Goal: Task Accomplishment & Management: Complete application form

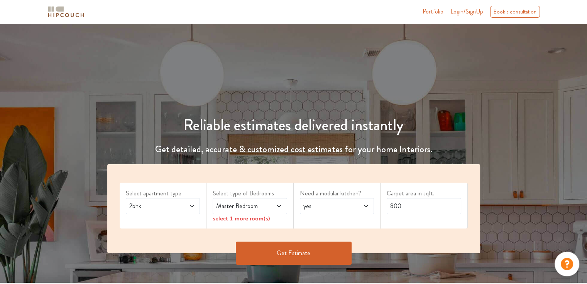
click at [192, 204] on icon at bounding box center [192, 206] width 6 height 6
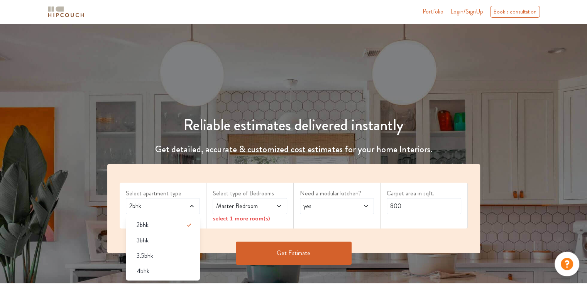
click at [175, 206] on span "2bhk" at bounding box center [153, 206] width 51 height 9
click at [274, 208] on span at bounding box center [273, 206] width 17 height 9
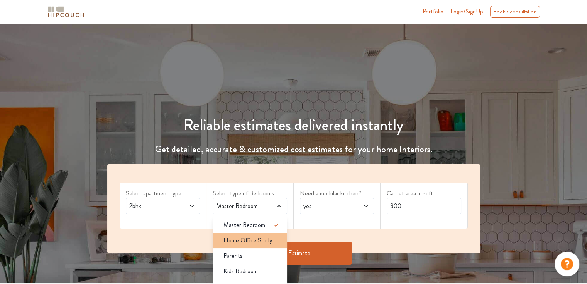
click at [249, 237] on span "Home Office Study" at bounding box center [247, 240] width 49 height 9
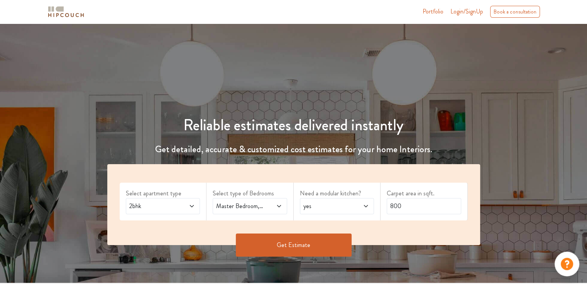
click at [279, 203] on icon at bounding box center [279, 206] width 6 height 6
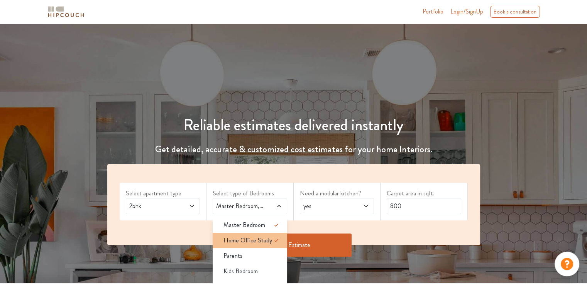
click at [266, 241] on span "Home Office Study" at bounding box center [247, 240] width 49 height 9
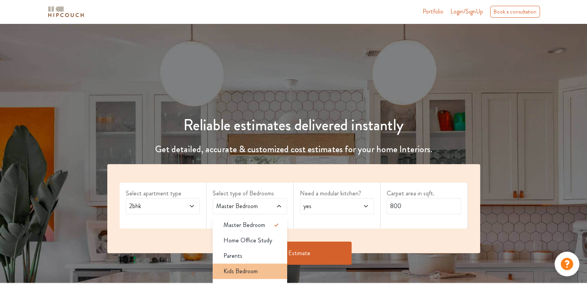
click at [241, 267] on span "Kids Bedroom" at bounding box center [240, 271] width 34 height 9
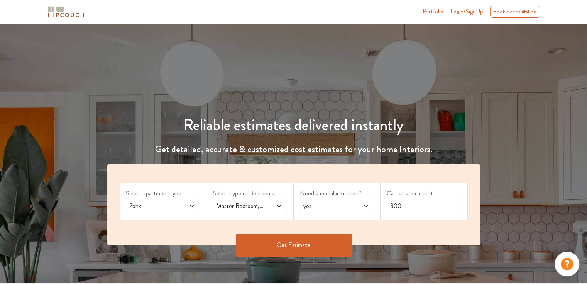
click at [277, 206] on icon at bounding box center [279, 206] width 6 height 6
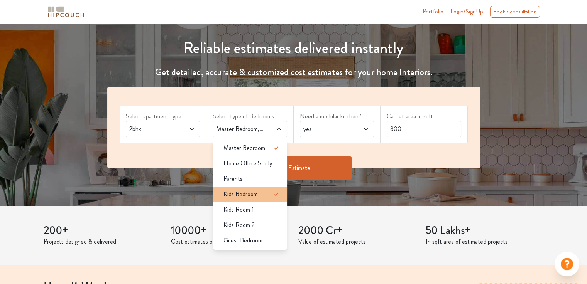
scroll to position [39, 0]
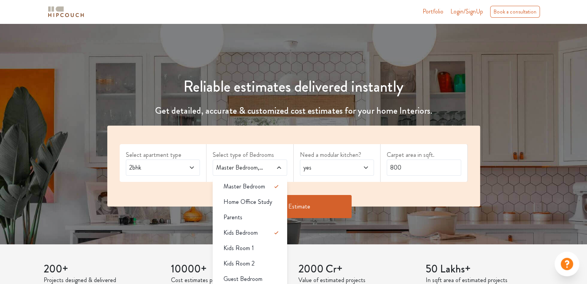
click at [265, 147] on div "Select type of Bedrooms Master Bedroom,Kids Bedroom Master Bedroom Home Office …" at bounding box center [249, 163] width 87 height 38
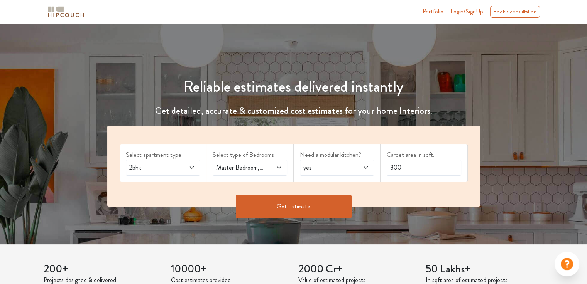
click at [323, 162] on div "yes" at bounding box center [337, 168] width 74 height 16
click at [352, 148] on div "Need a modular kitchen? yes" at bounding box center [336, 163] width 87 height 38
click at [290, 199] on button "Get Estimate" at bounding box center [294, 206] width 116 height 23
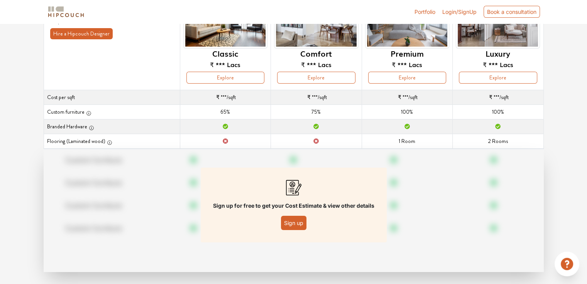
scroll to position [94, 0]
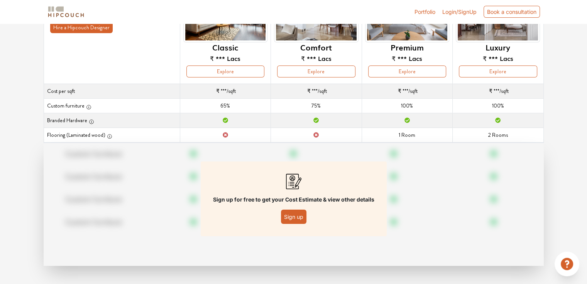
click at [290, 211] on button "Sign up" at bounding box center [293, 217] width 25 height 14
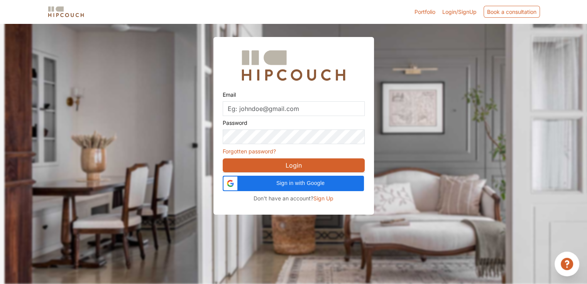
scroll to position [23, 0]
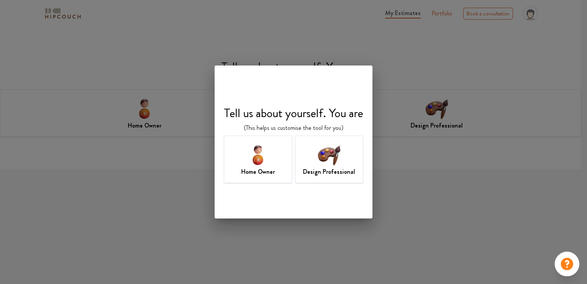
click at [330, 159] on img at bounding box center [328, 154] width 25 height 25
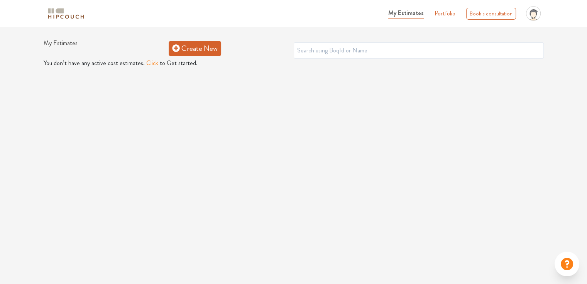
click at [207, 52] on link "Create New" at bounding box center [195, 48] width 52 height 15
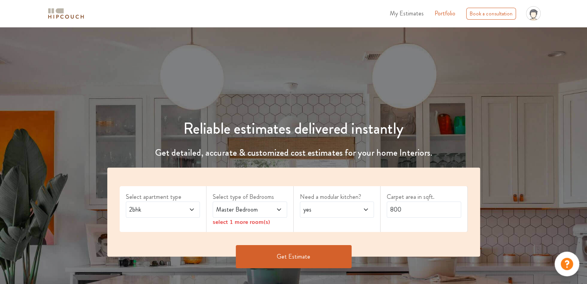
click at [278, 207] on icon at bounding box center [279, 210] width 6 height 6
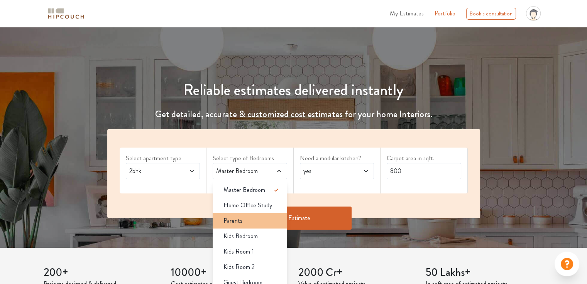
scroll to position [77, 0]
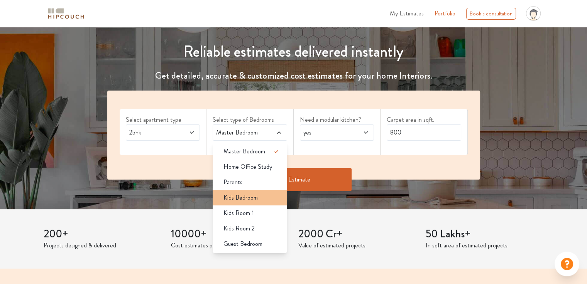
click at [255, 196] on span "Kids Bedroom" at bounding box center [240, 197] width 34 height 9
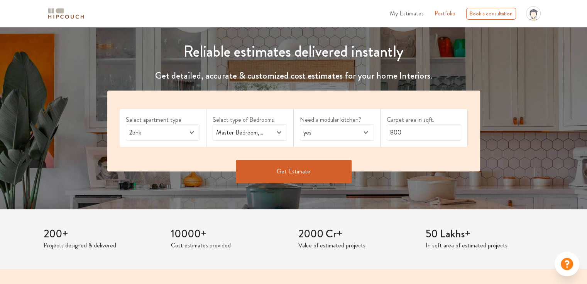
click at [296, 169] on button "Get Estimate" at bounding box center [294, 171] width 116 height 23
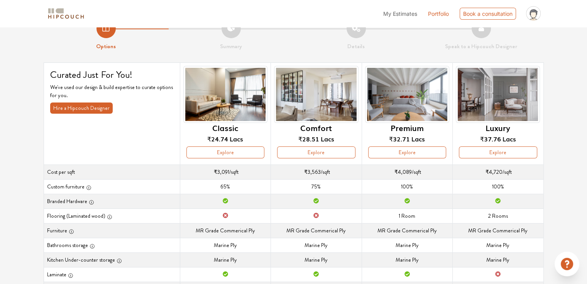
scroll to position [10, 0]
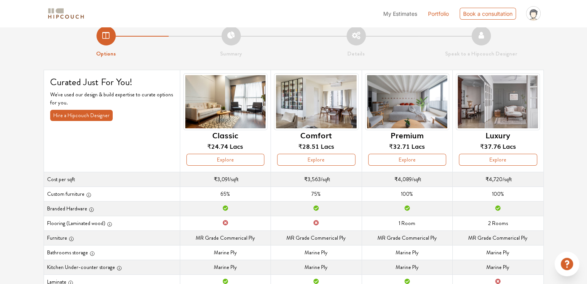
click at [484, 107] on img at bounding box center [497, 101] width 84 height 57
click at [502, 98] on img at bounding box center [497, 101] width 84 height 57
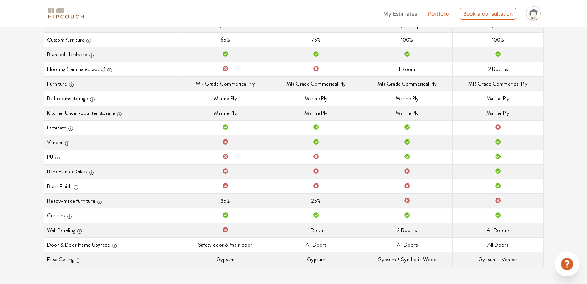
scroll to position [0, 0]
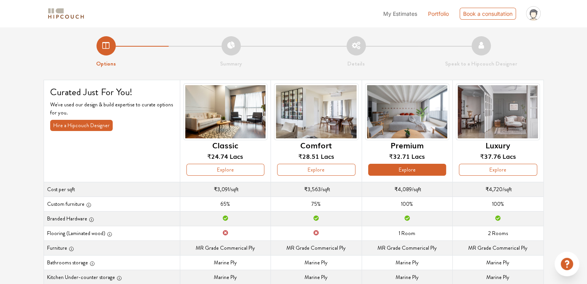
click at [401, 169] on button "Explore" at bounding box center [407, 170] width 78 height 12
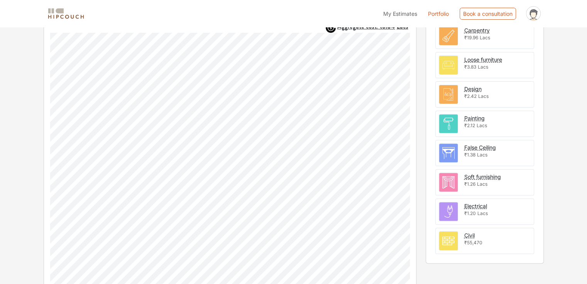
scroll to position [248, 0]
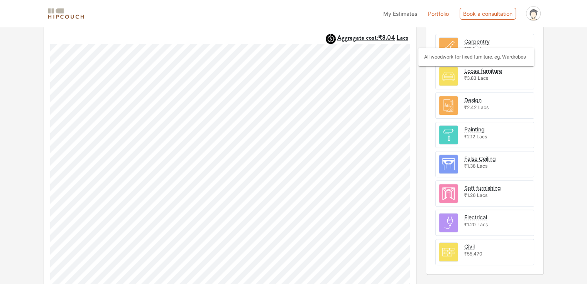
click at [481, 39] on div "Carpentry" at bounding box center [476, 41] width 25 height 8
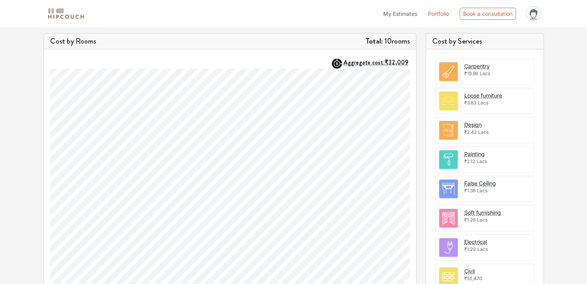
scroll to position [270, 0]
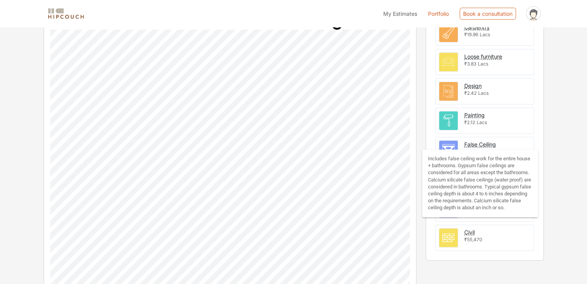
click at [472, 143] on div "False Ceiling" at bounding box center [480, 144] width 32 height 8
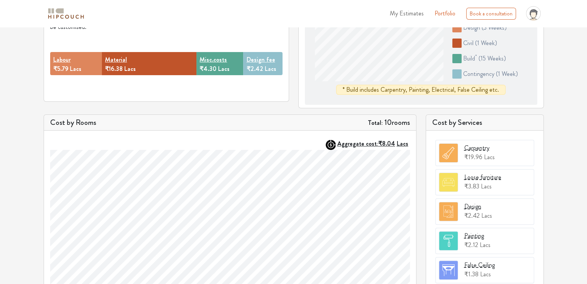
scroll to position [116, 0]
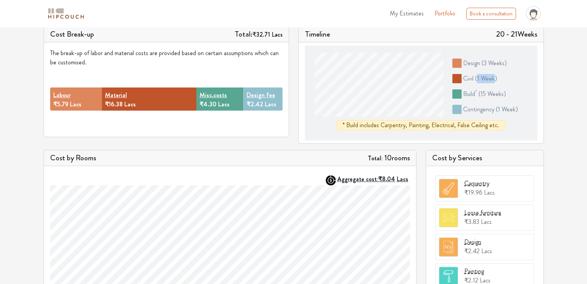
drag, startPoint x: 478, startPoint y: 79, endPoint x: 495, endPoint y: 81, distance: 16.7
click at [495, 81] on span "( 1 week )" at bounding box center [486, 78] width 22 height 9
drag, startPoint x: 480, startPoint y: 95, endPoint x: 502, endPoint y: 98, distance: 21.8
click at [502, 98] on span "( 15 weeks )" at bounding box center [491, 93] width 27 height 9
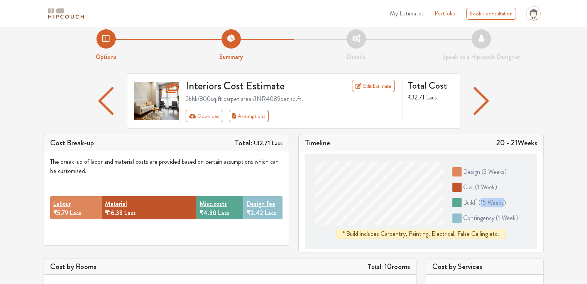
scroll to position [0, 0]
